Goal: Connect with others: Connect with others

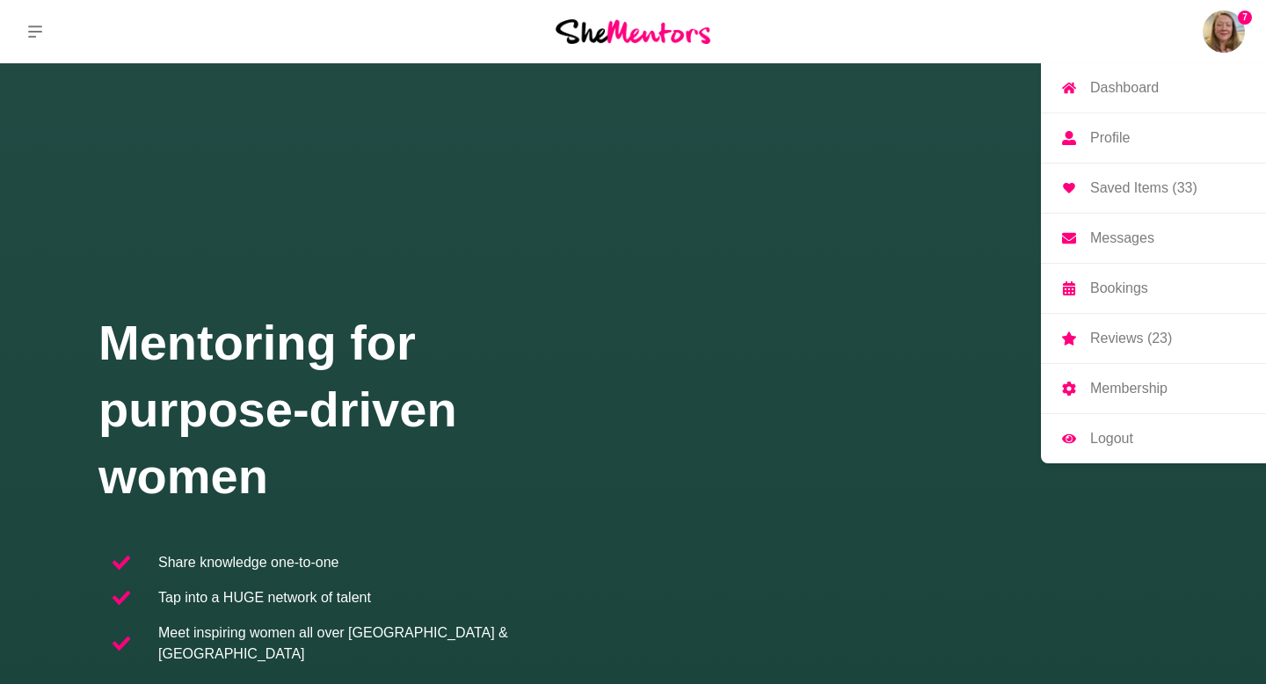
click at [1229, 34] on img at bounding box center [1223, 32] width 42 height 42
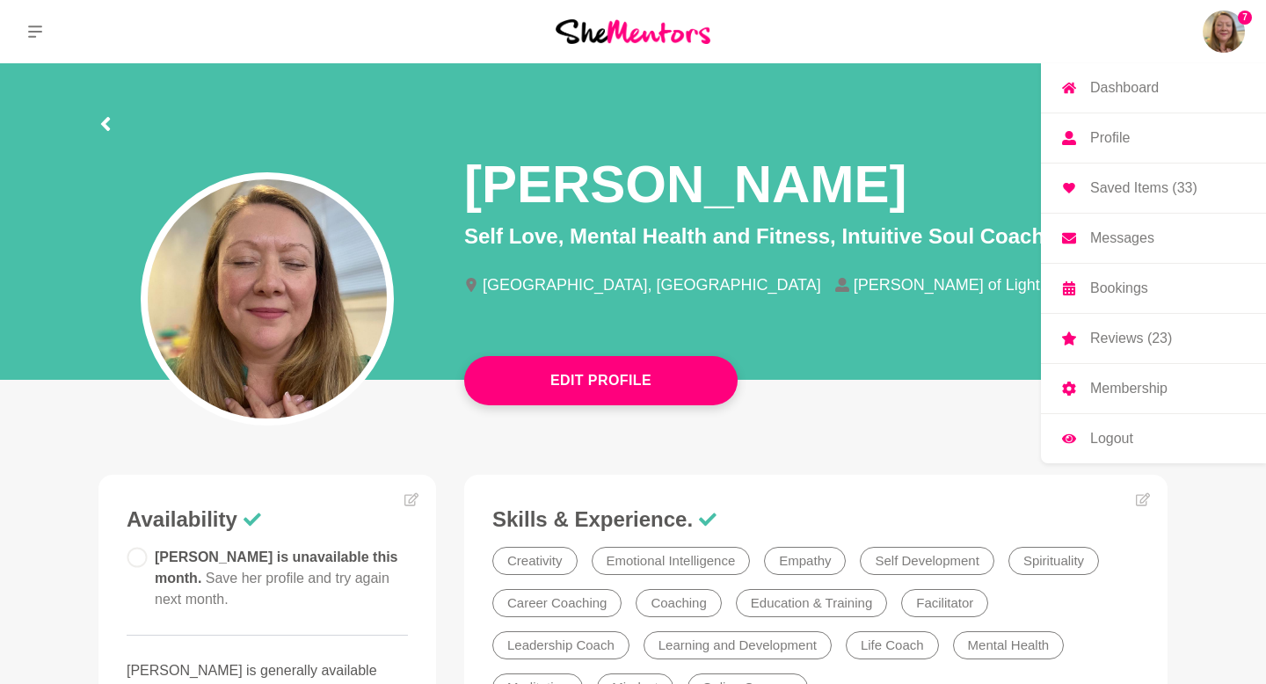
click at [1113, 234] on p "Messages" at bounding box center [1122, 238] width 64 height 14
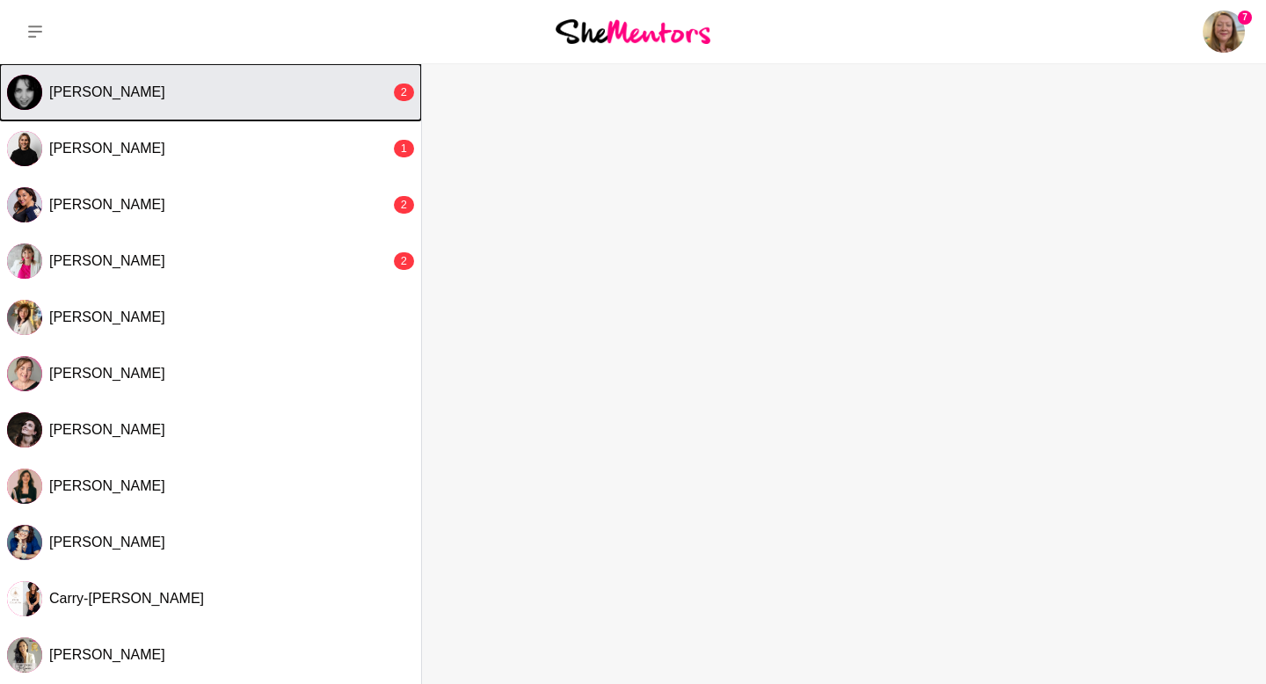
click at [280, 100] on div "[PERSON_NAME]" at bounding box center [219, 92] width 341 height 18
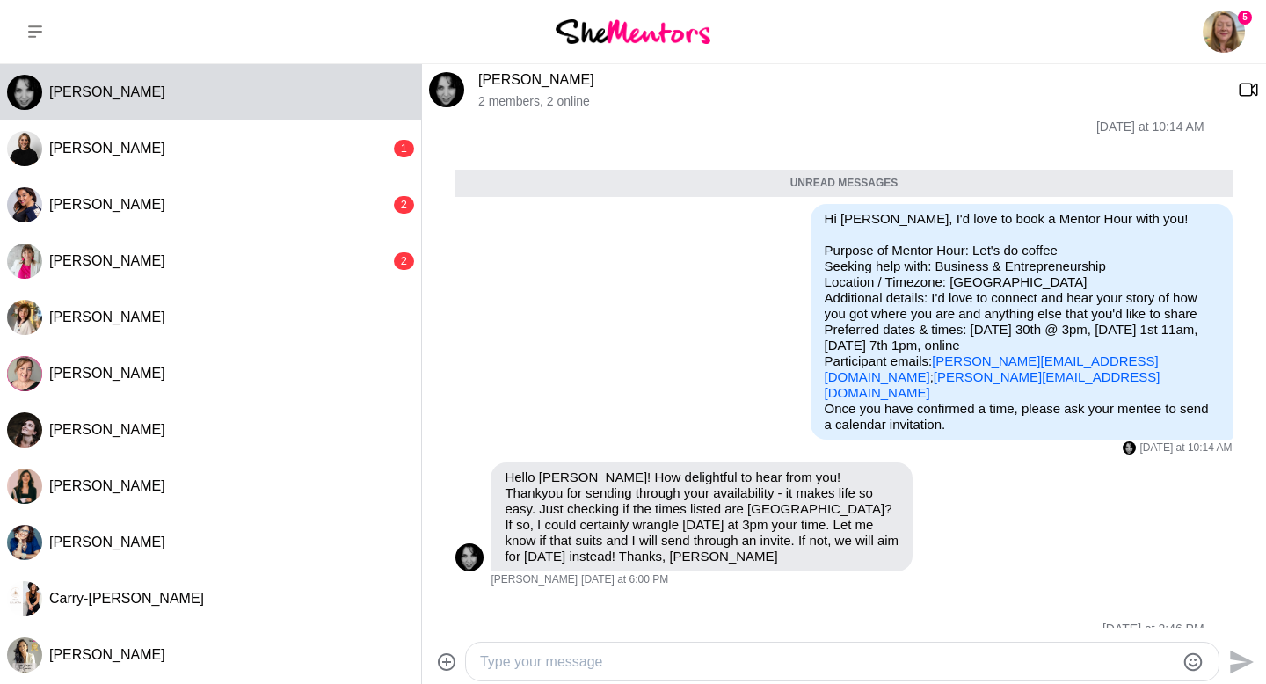
scroll to position [38, 0]
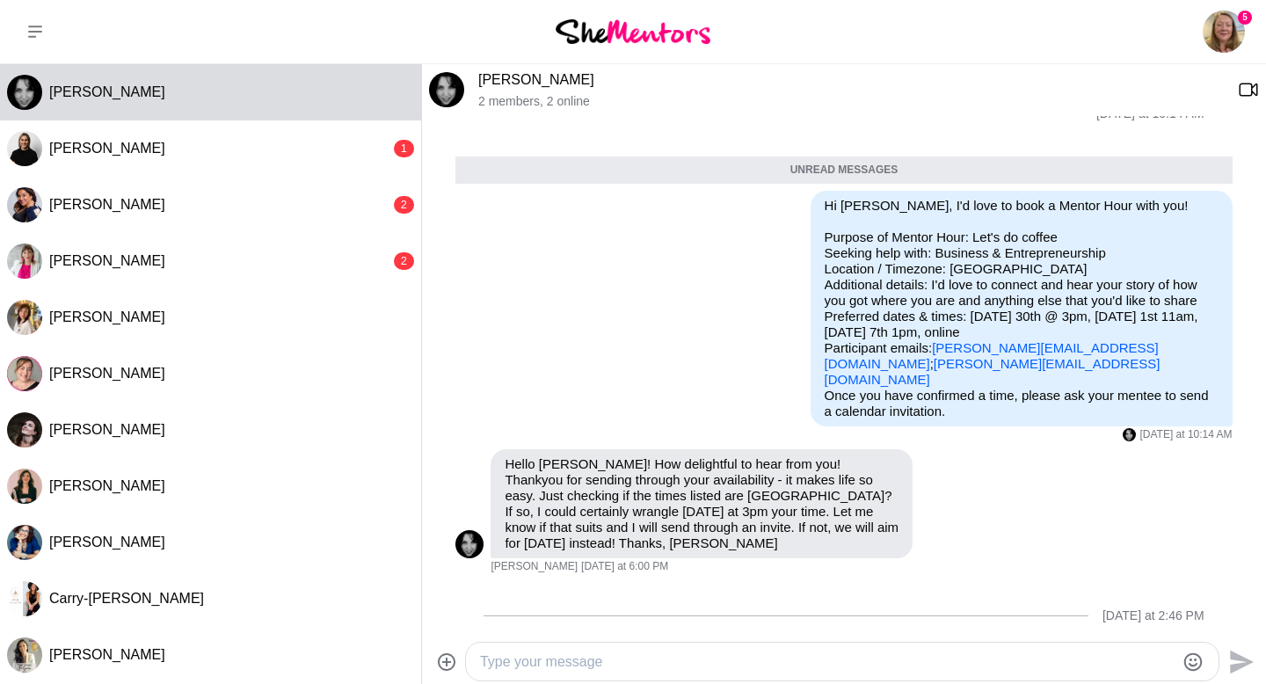
click at [482, 80] on link "[PERSON_NAME]" at bounding box center [536, 79] width 116 height 15
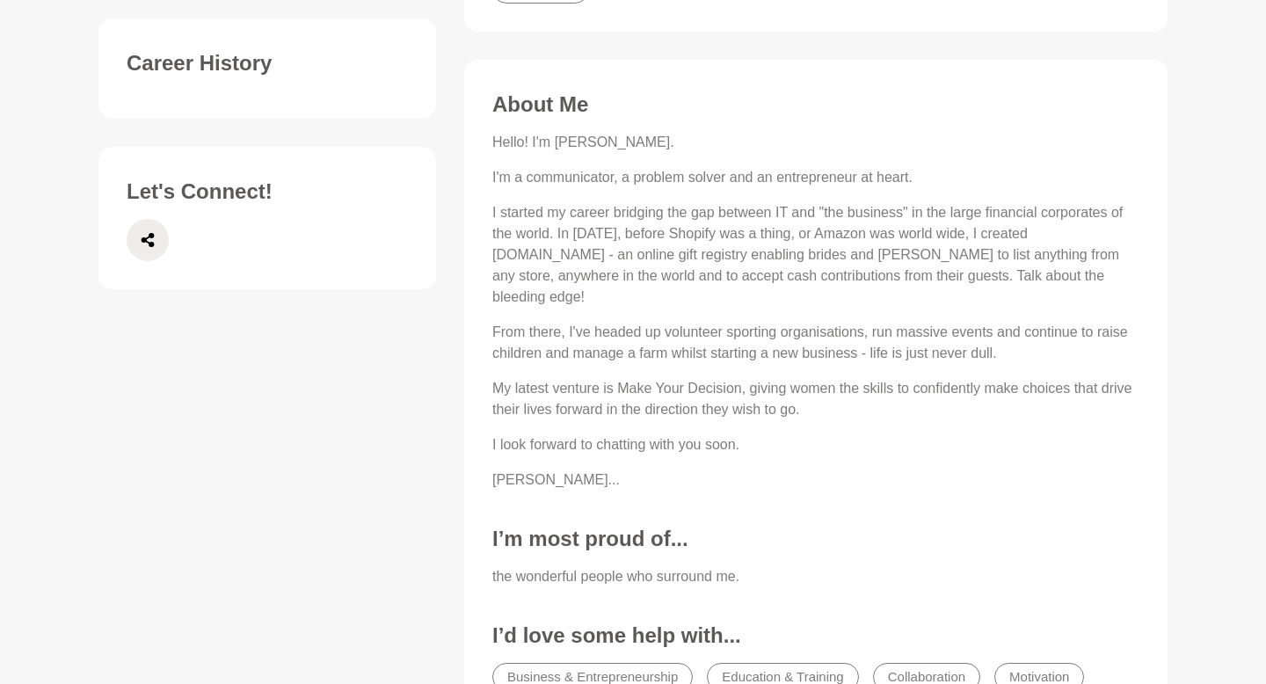
scroll to position [742, 0]
drag, startPoint x: 1022, startPoint y: 232, endPoint x: 1136, endPoint y: 229, distance: 114.3
click at [1136, 229] on p "I started my career bridging the gap between IT and "the business" in the large…" at bounding box center [815, 252] width 647 height 105
copy p "[DOMAIN_NAME]"
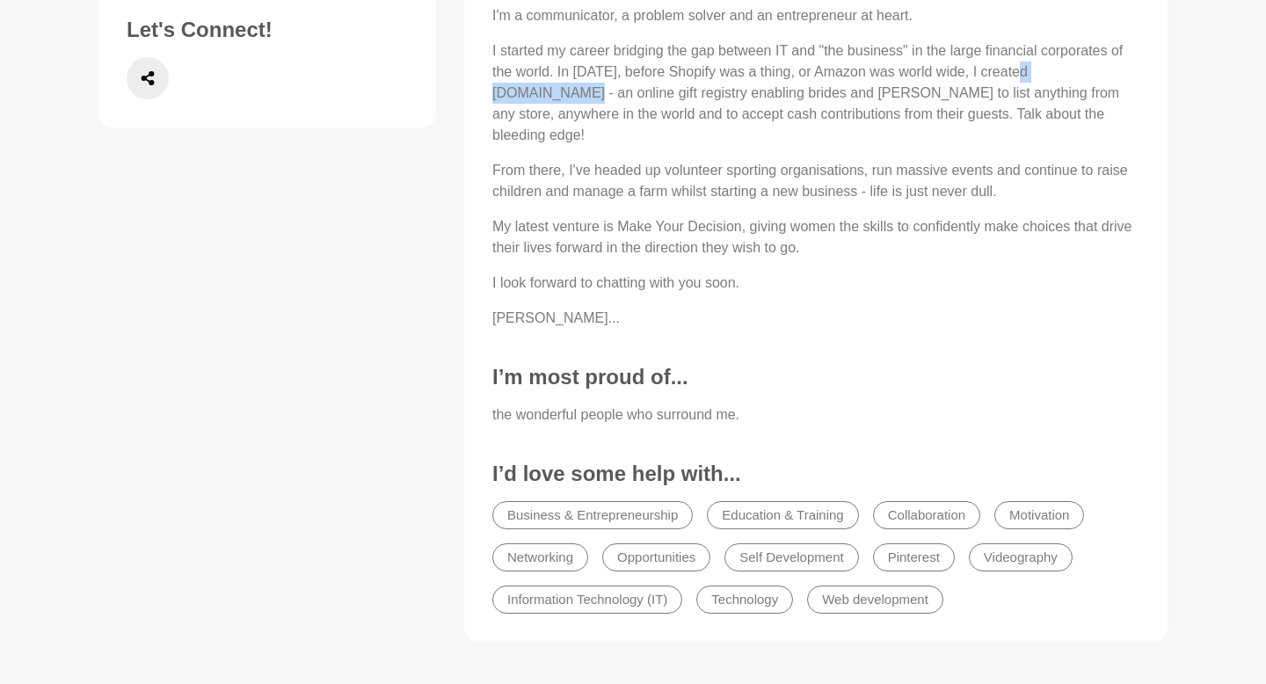
scroll to position [947, 0]
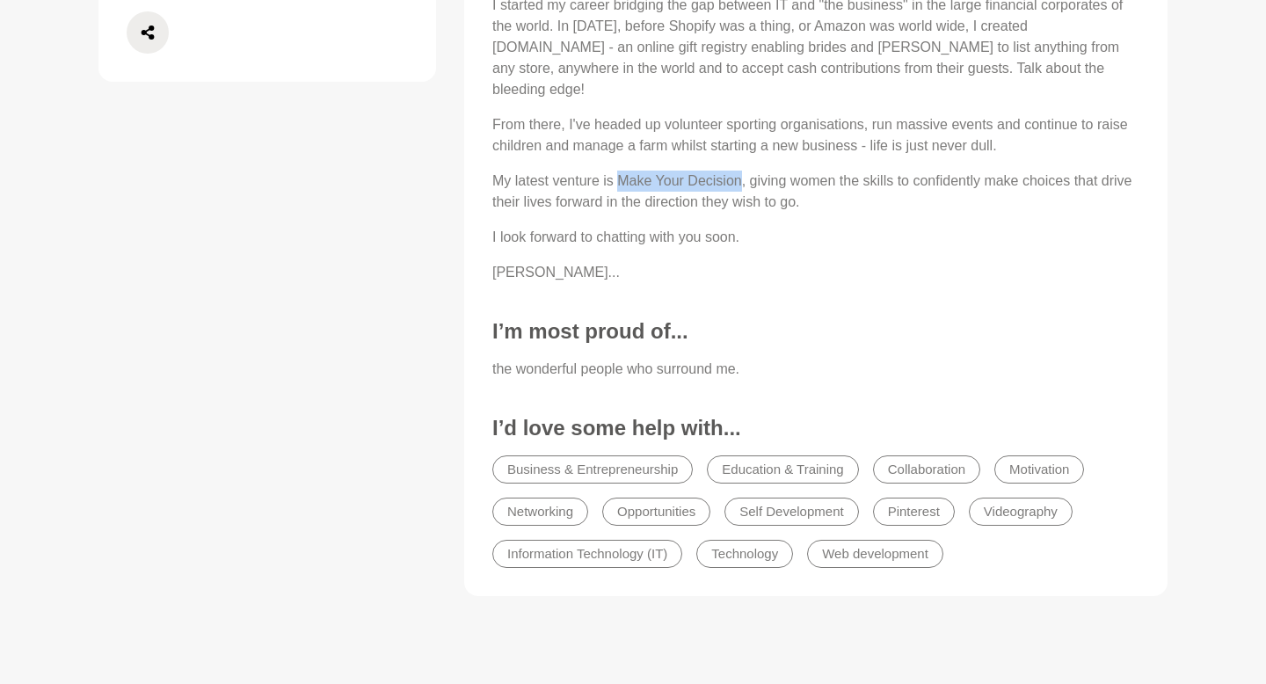
drag, startPoint x: 621, startPoint y: 160, endPoint x: 765, endPoint y: 166, distance: 144.3
click at [742, 170] on p "My latest venture is Make Your Decision, giving women the skills to confidently…" at bounding box center [815, 191] width 647 height 42
copy p "Make Your Decision"
